Goal: Navigation & Orientation: Understand site structure

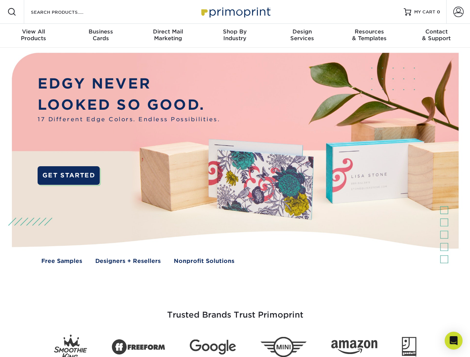
click at [235, 179] on img at bounding box center [234, 164] width 465 height 233
click at [12, 12] on span at bounding box center [11, 11] width 9 height 9
click at [458, 12] on span at bounding box center [458, 12] width 10 height 10
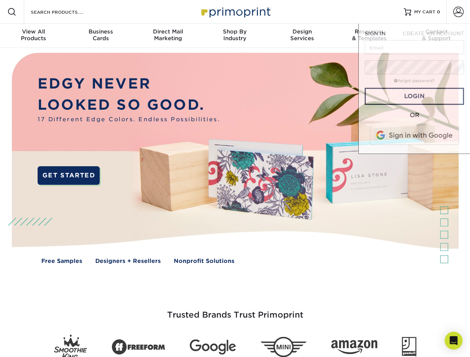
click at [33, 36] on div "View All Products" at bounding box center [33, 34] width 67 height 13
click at [100, 36] on div "Business Cards" at bounding box center [100, 34] width 67 height 13
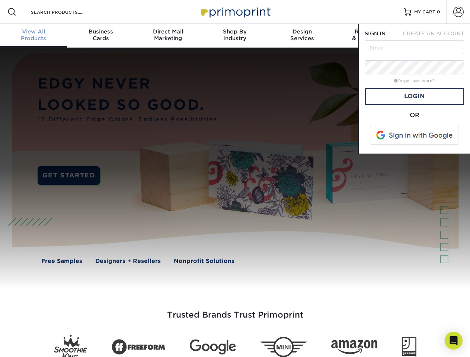
click at [168, 36] on div "Direct Mail Marketing" at bounding box center [167, 34] width 67 height 13
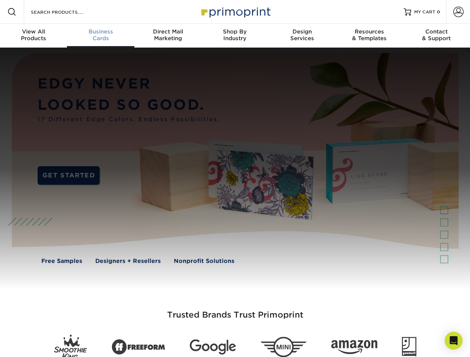
click at [235, 36] on div "Shop By Industry" at bounding box center [234, 34] width 67 height 13
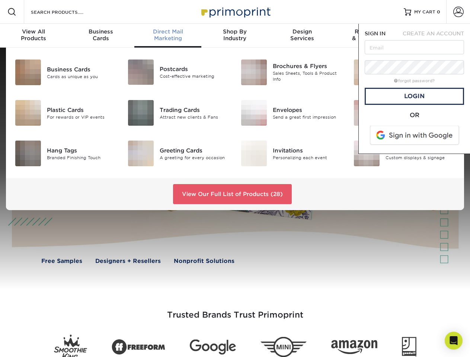
click at [302, 36] on div "Design Services" at bounding box center [302, 34] width 67 height 13
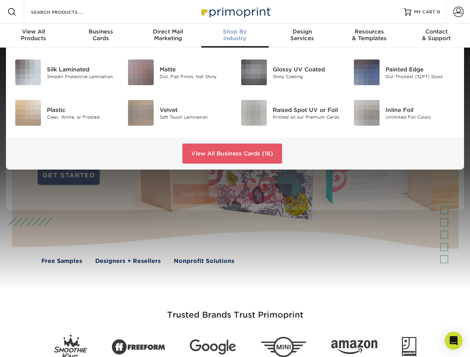
click at [369, 36] on span "SIGN IN" at bounding box center [375, 34] width 21 height 6
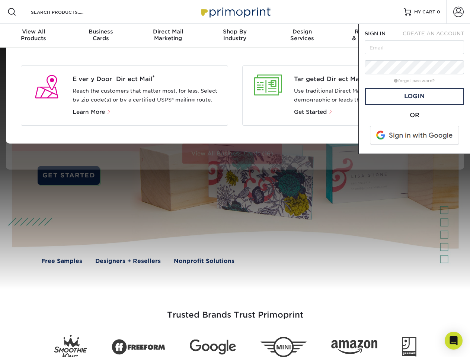
click at [436, 36] on div "Contact & Support" at bounding box center [436, 34] width 67 height 13
